Goal: Obtain resource: Download file/media

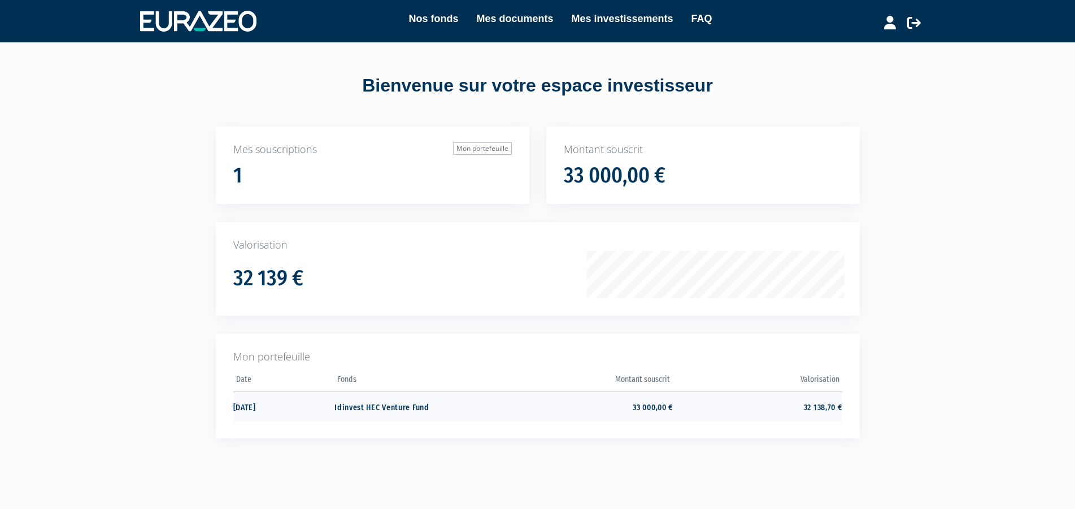
click at [414, 406] on td "Idinvest HEC Venture Fund" at bounding box center [419, 407] width 169 height 30
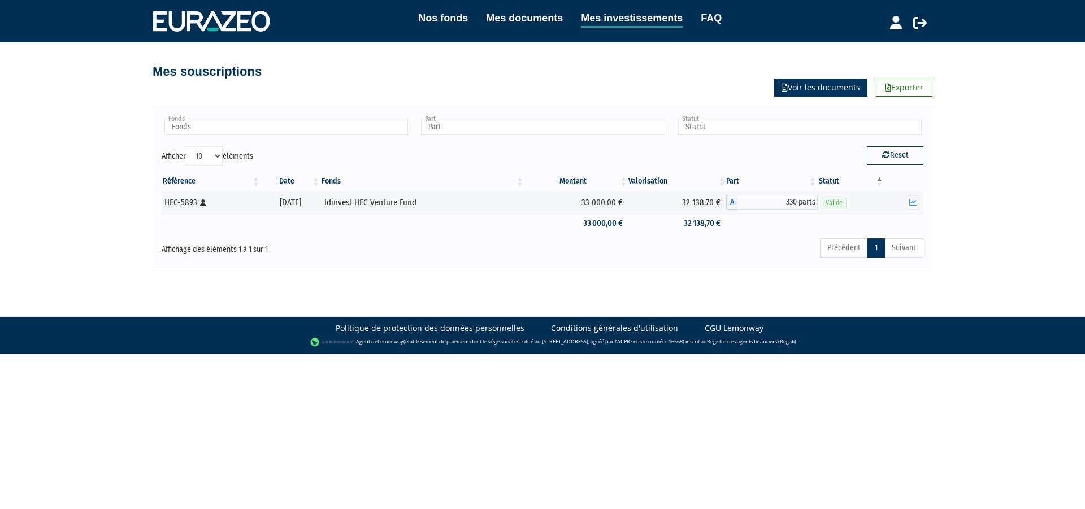
click at [836, 90] on link "Voir les documents" at bounding box center [820, 88] width 93 height 18
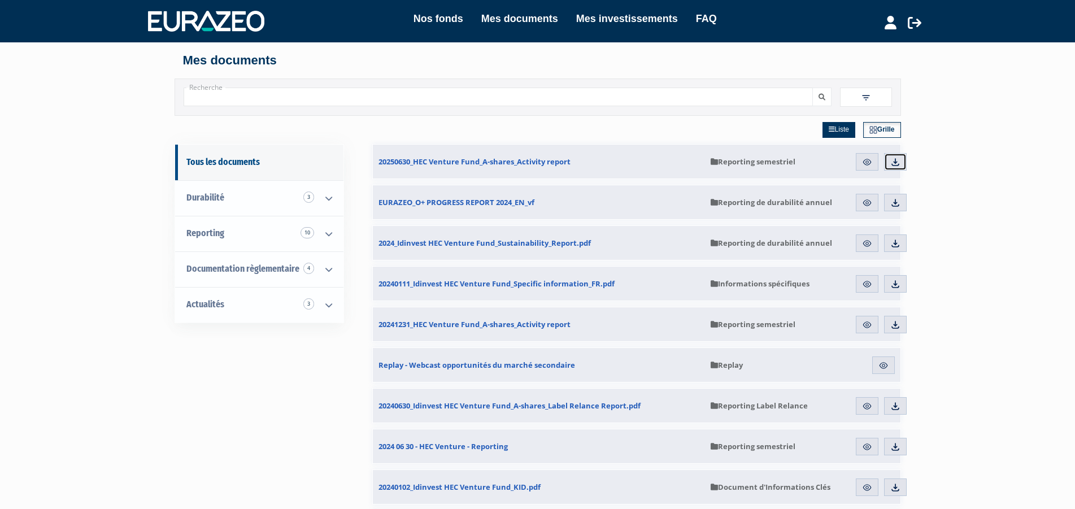
click at [896, 167] on img at bounding box center [896, 162] width 10 height 10
click at [518, 23] on link "Mes documents" at bounding box center [519, 19] width 77 height 16
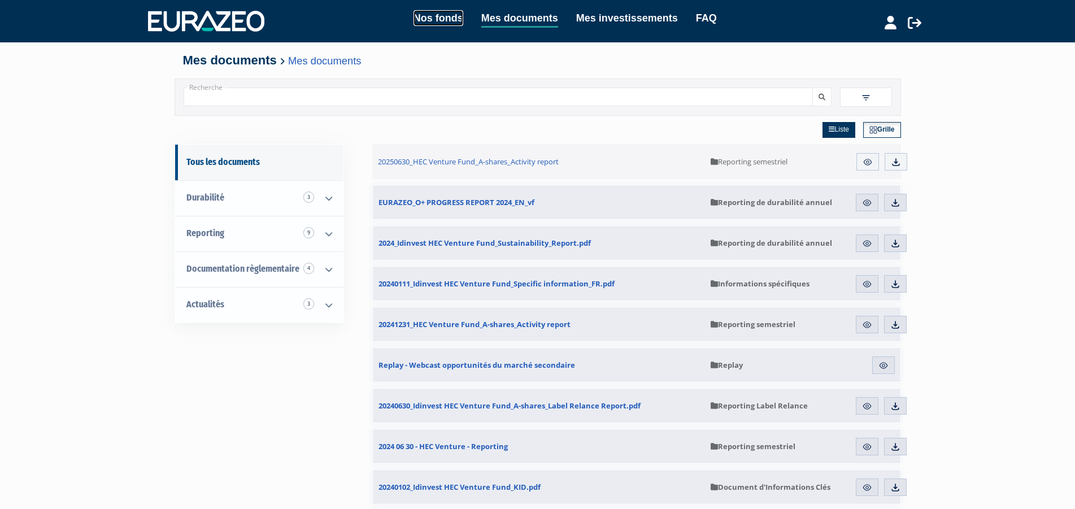
click at [431, 23] on link "Nos fonds" at bounding box center [439, 18] width 50 height 16
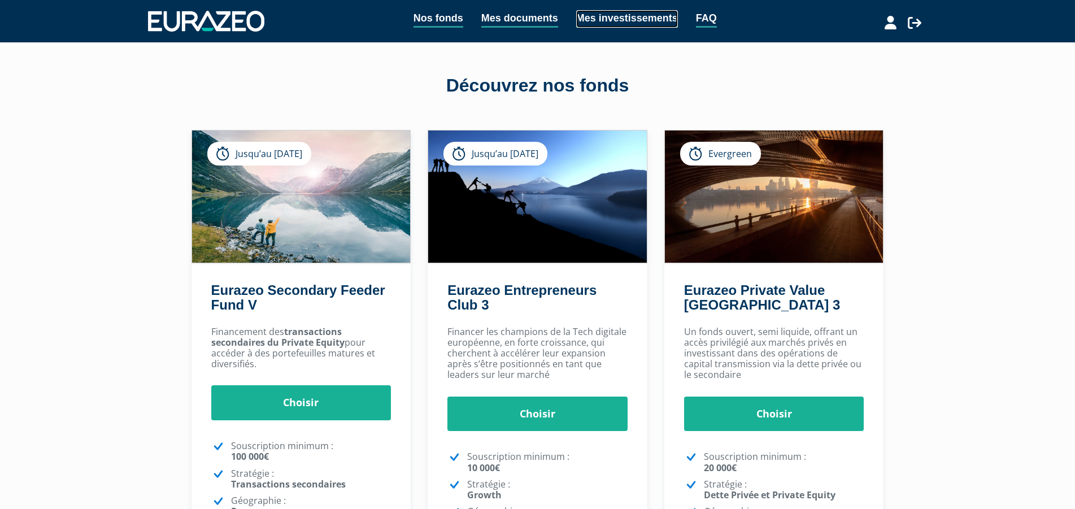
click at [639, 21] on link "Mes investissements" at bounding box center [627, 19] width 102 height 18
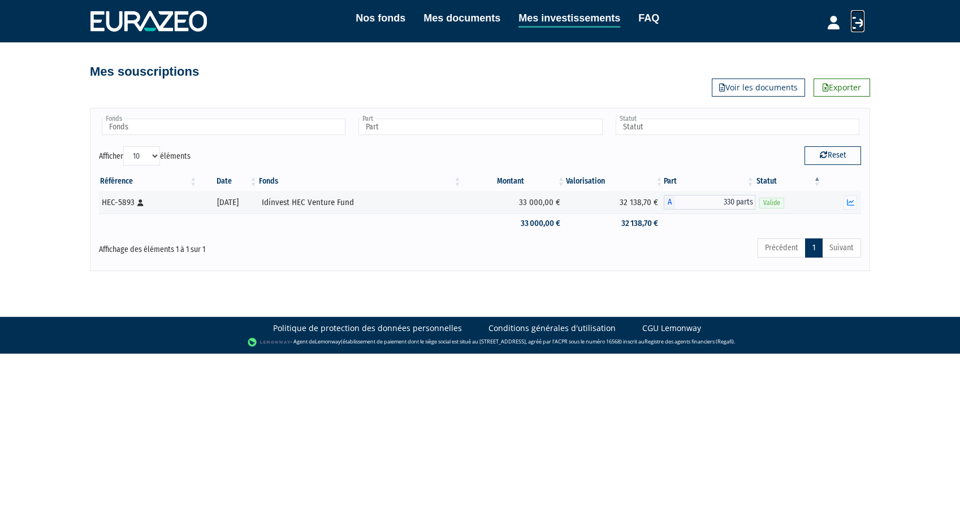
click at [858, 27] on icon at bounding box center [857, 23] width 14 height 14
